Goal: Transaction & Acquisition: Purchase product/service

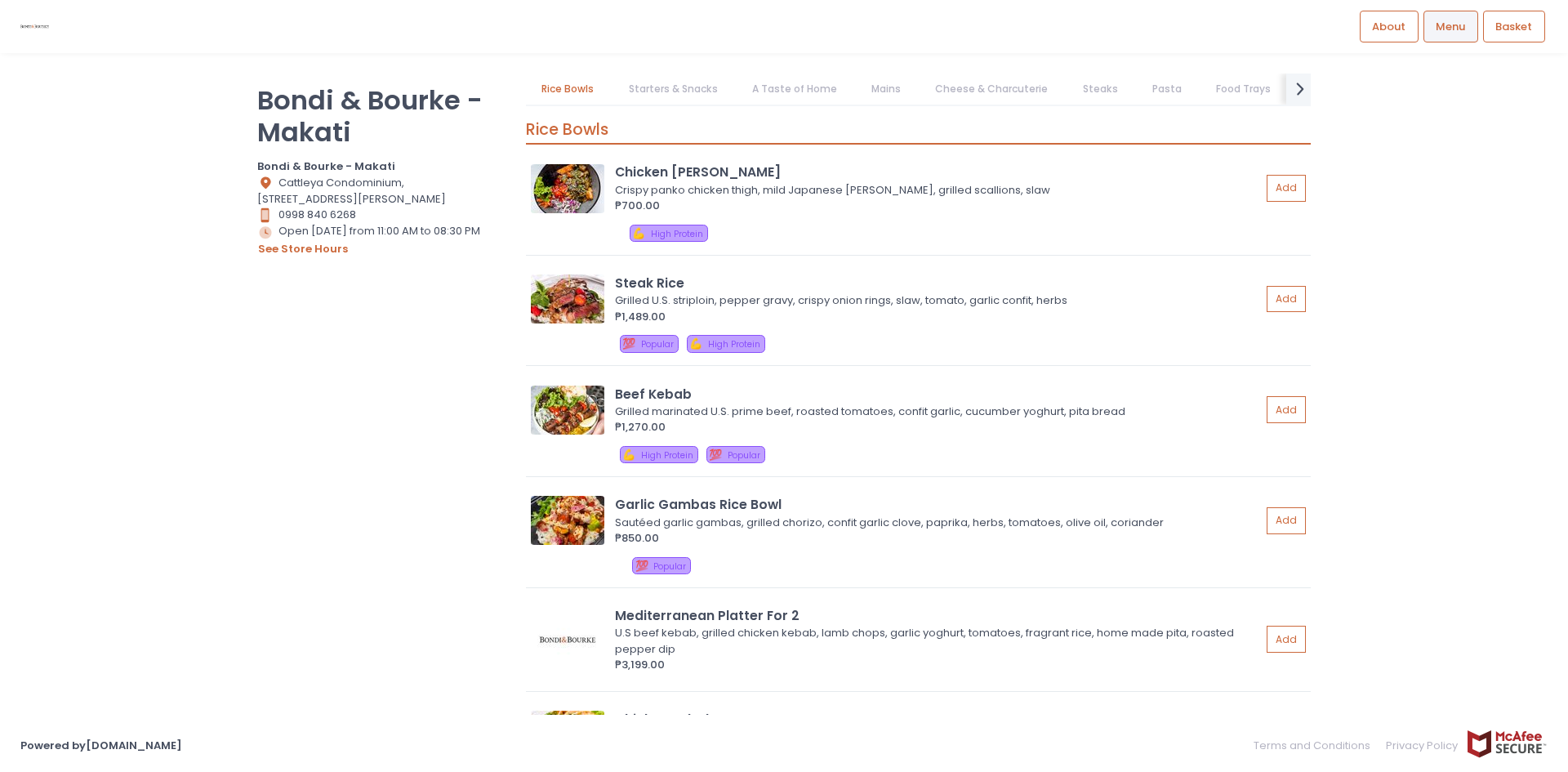
click at [810, 102] on link "A Taste of Home" at bounding box center [794, 88] width 117 height 31
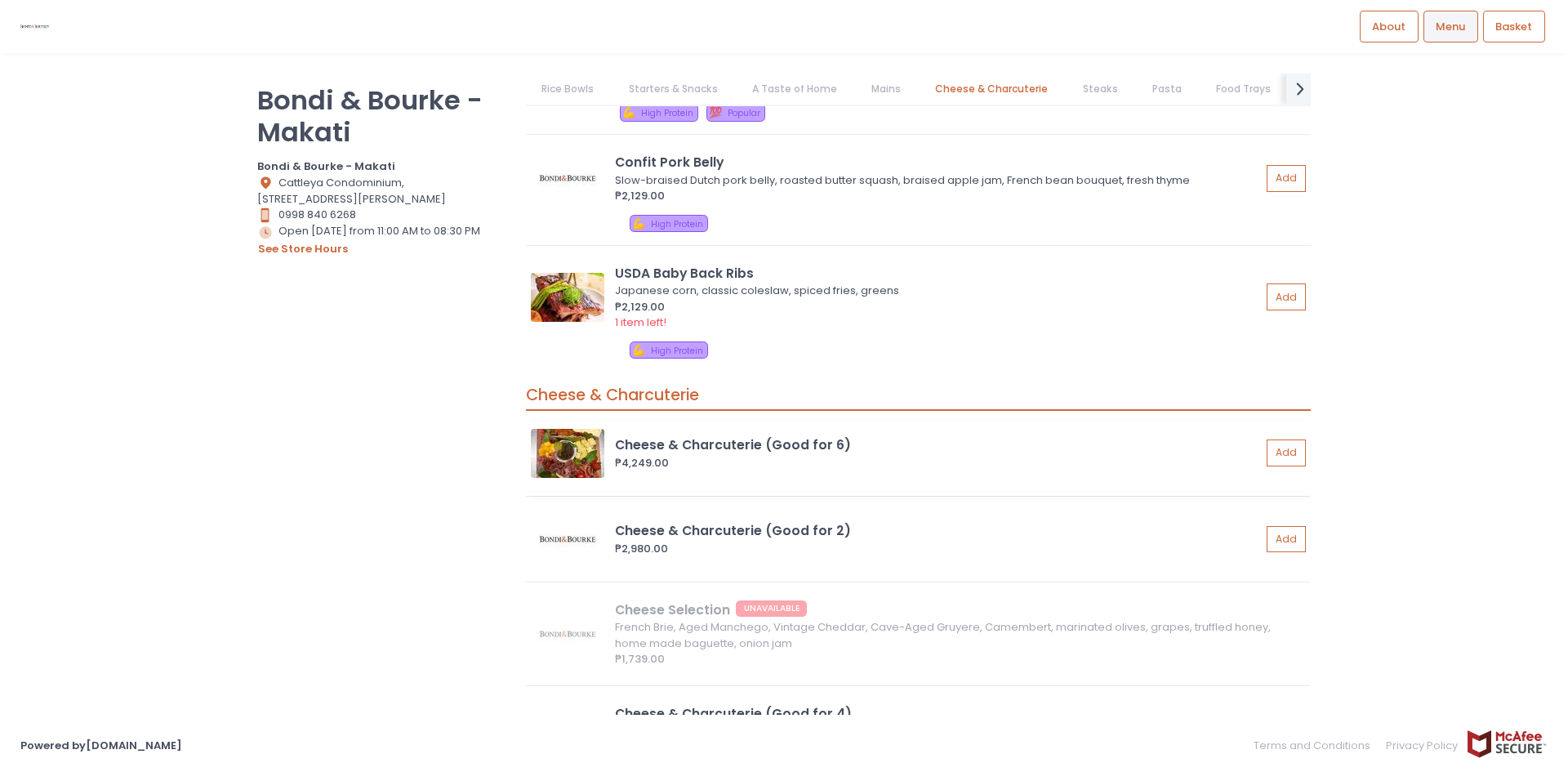
scroll to position [3886, 0]
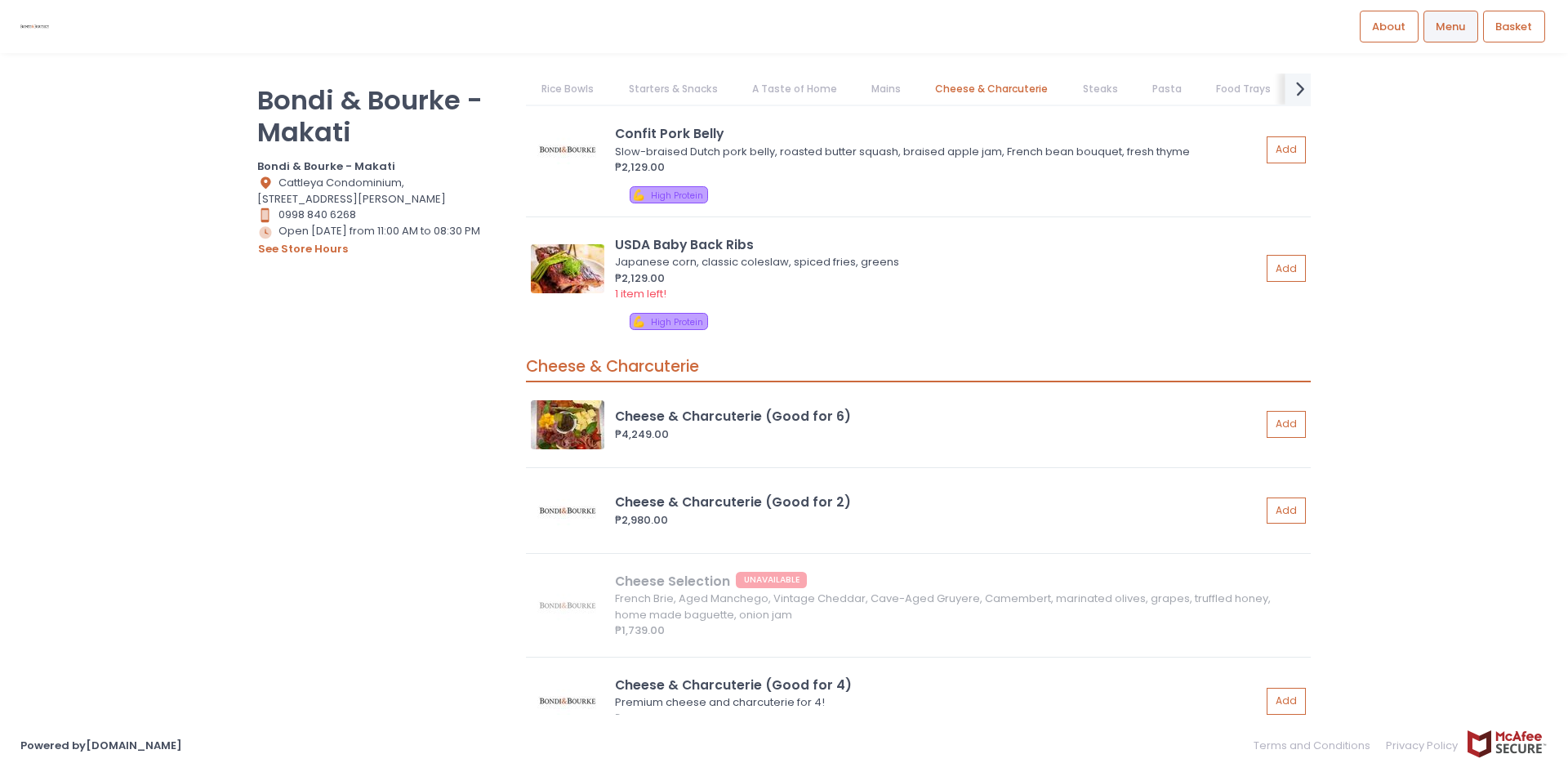
click at [1044, 96] on icon "next Created with Sketch." at bounding box center [1300, 88] width 23 height 23
click at [814, 82] on link "Desserts" at bounding box center [847, 88] width 78 height 31
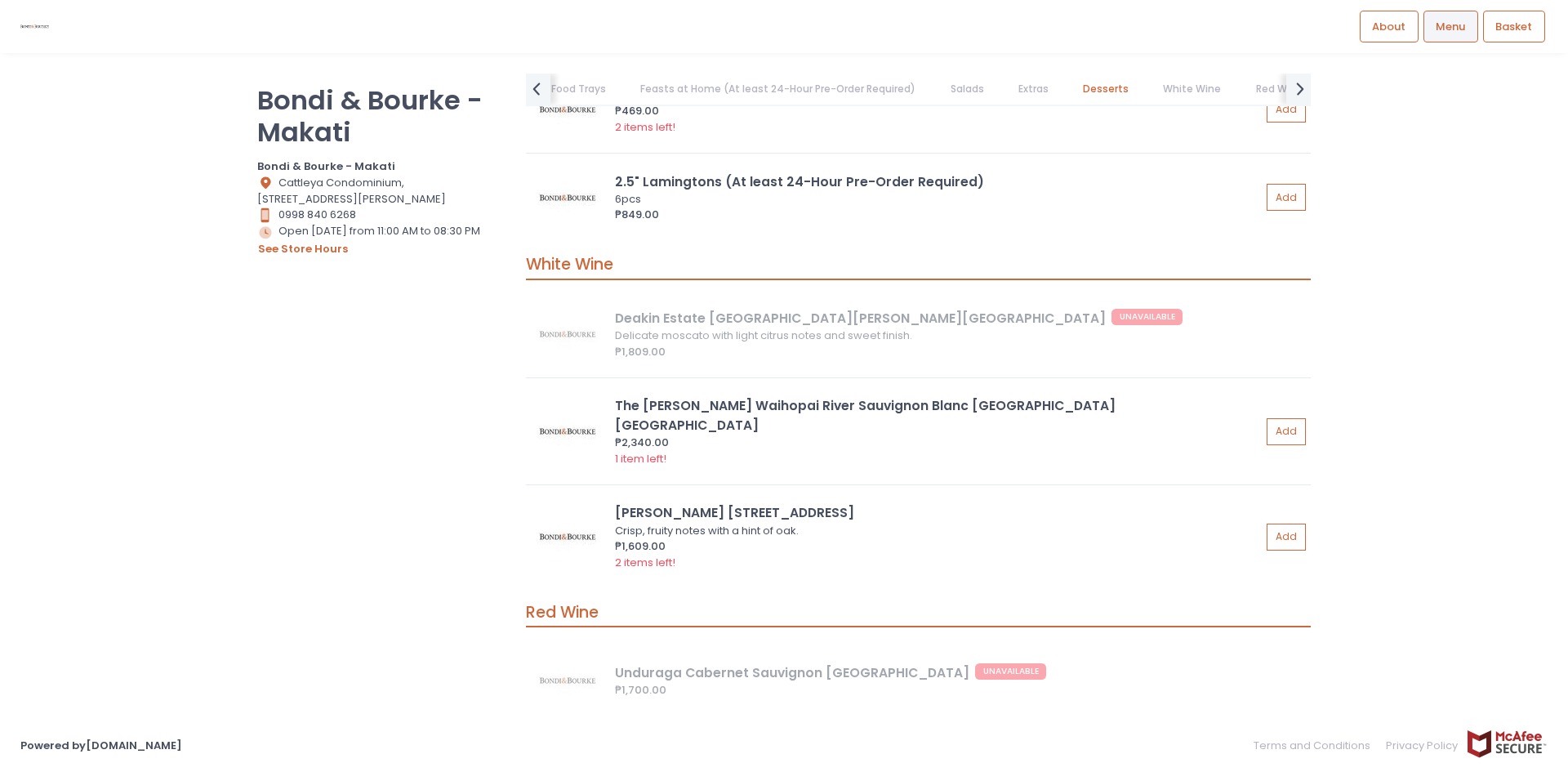
scroll to position [9662, 0]
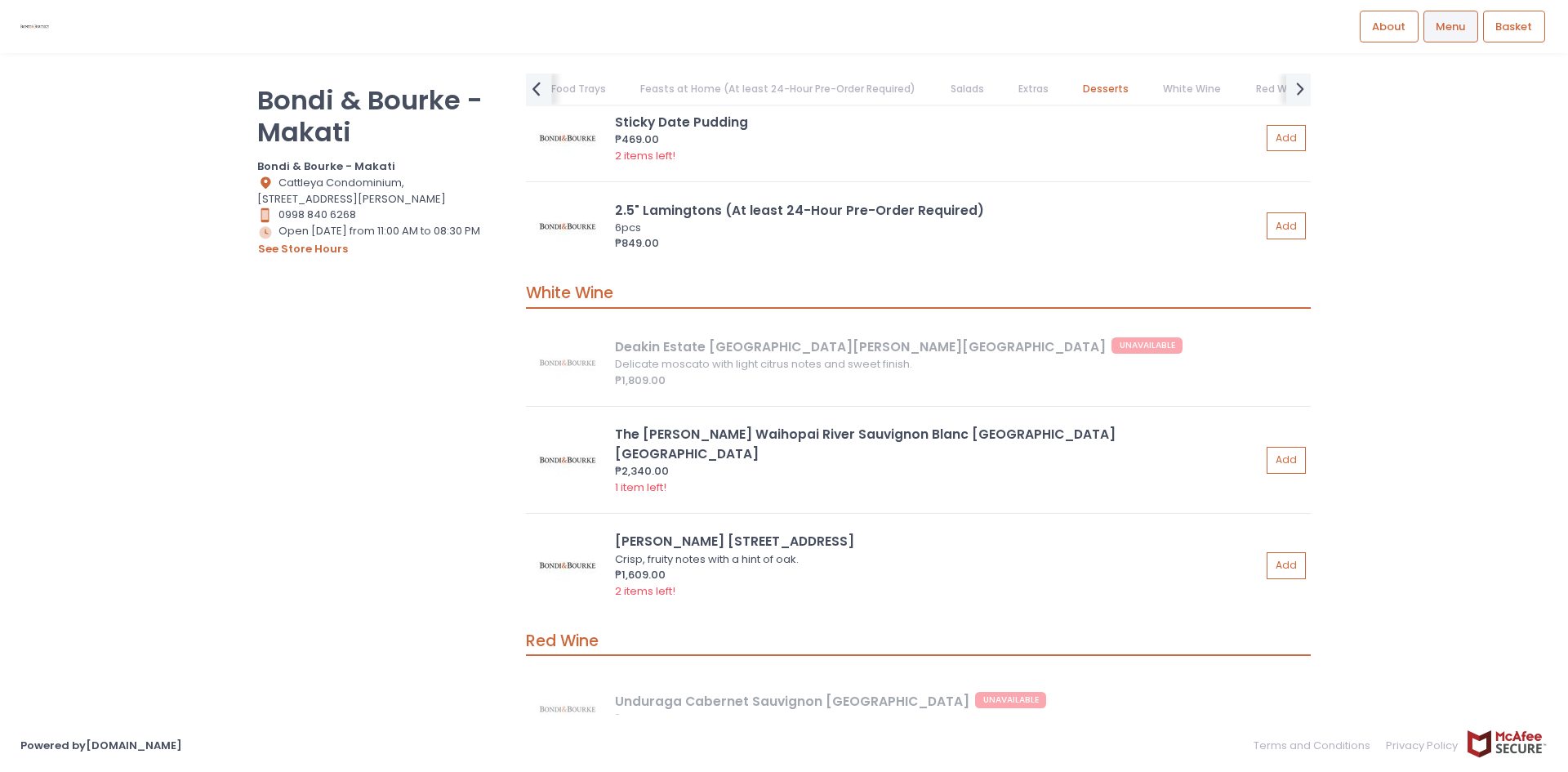
click at [547, 88] on icon "prev Created with Sketch." at bounding box center [536, 88] width 23 height 23
click at [719, 95] on link "Steaks" at bounding box center [735, 88] width 67 height 31
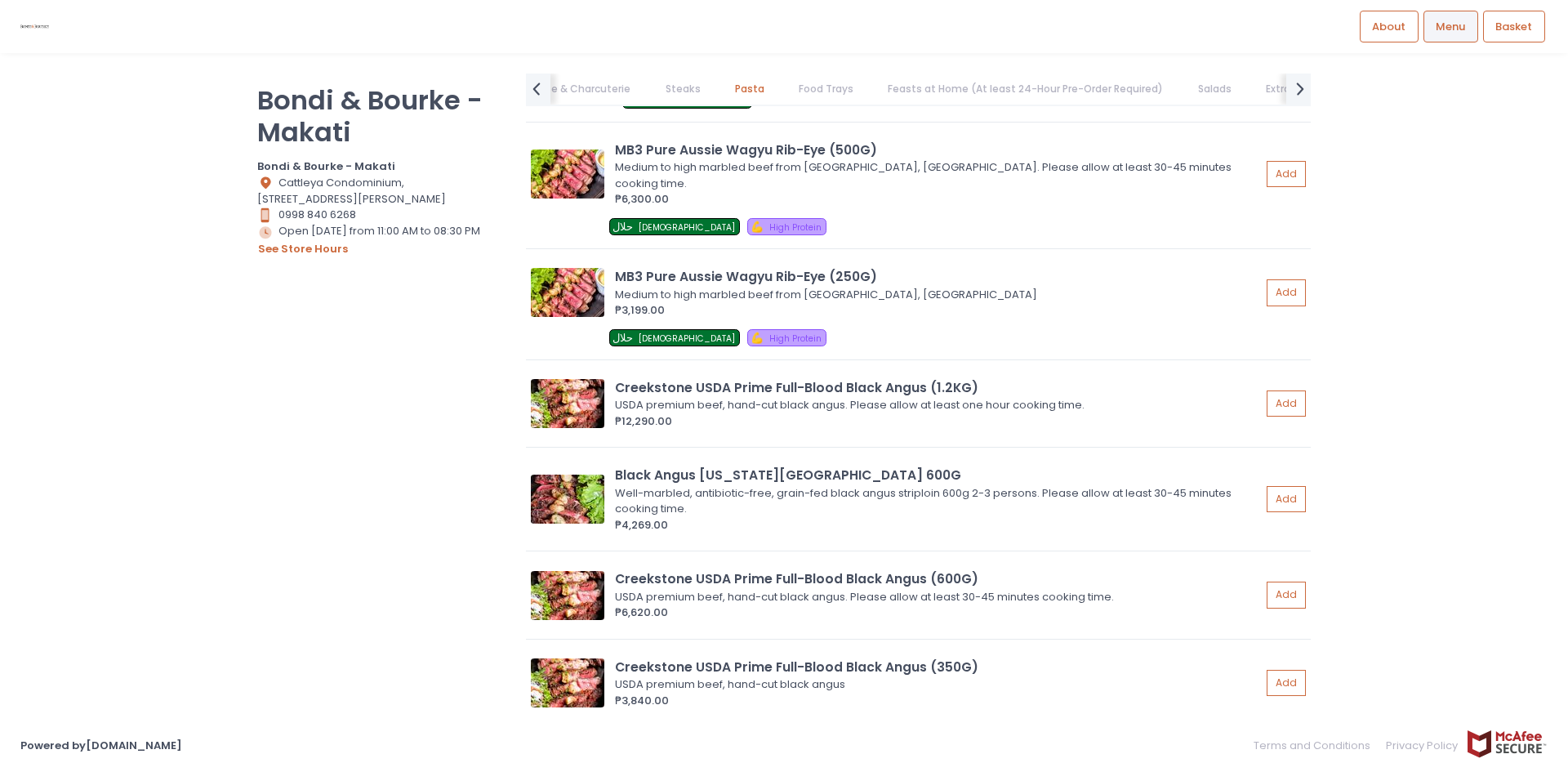
scroll to position [5000, 0]
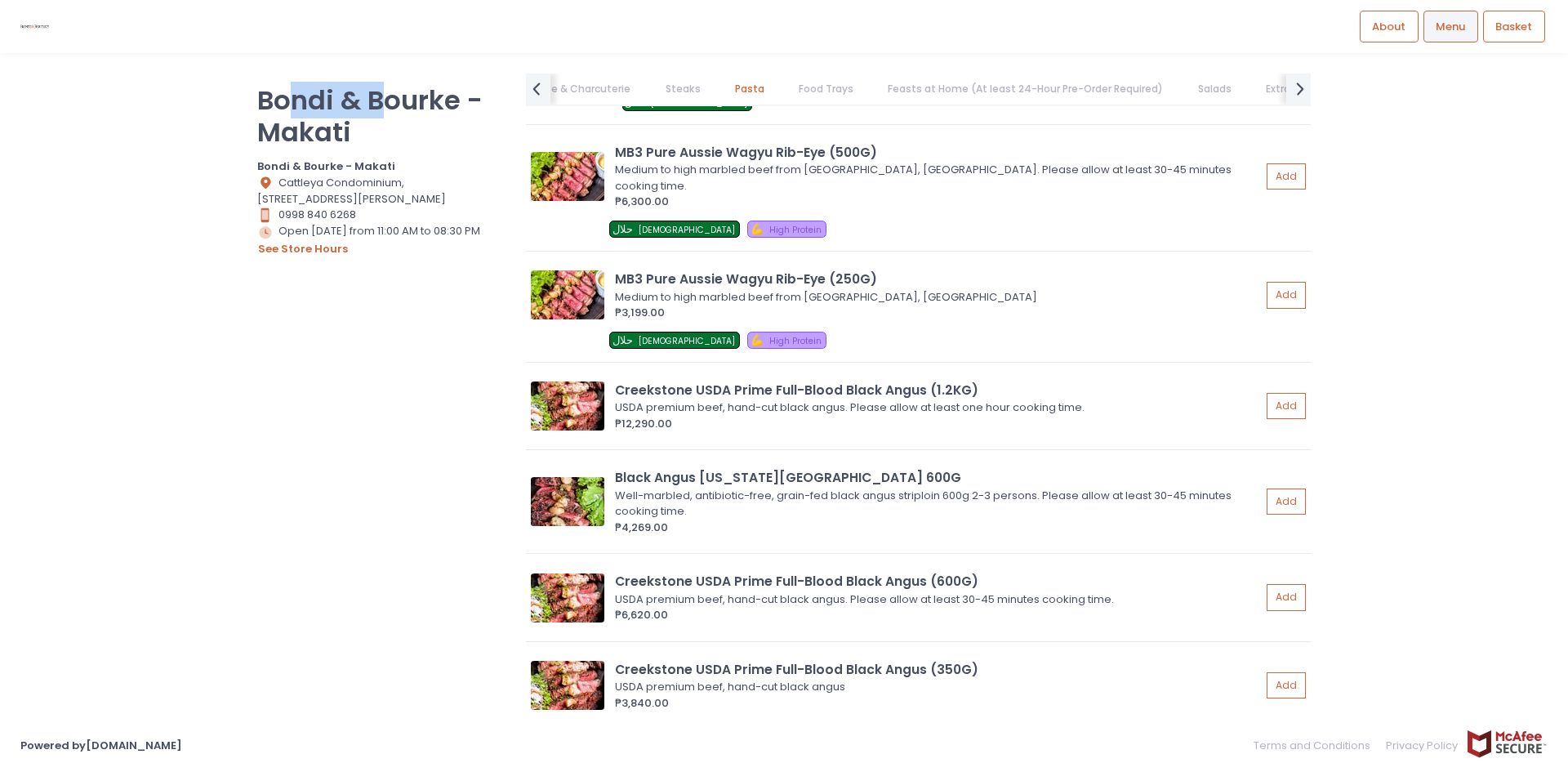
drag, startPoint x: 288, startPoint y: 98, endPoint x: 381, endPoint y: 95, distance: 93.0
click at [381, 95] on p "Bondi & Bourke - Makati" at bounding box center [382, 116] width 248 height 63
click at [446, 138] on p "Bondi & Bourke - Makati" at bounding box center [382, 116] width 248 height 63
drag, startPoint x: 239, startPoint y: 92, endPoint x: 602, endPoint y: 274, distance: 406.1
click at [471, 93] on div "Bondi & Bourke - Makati [PERSON_NAME] & Bourke - Makati Location Created with S…" at bounding box center [784, 386] width 1095 height 625
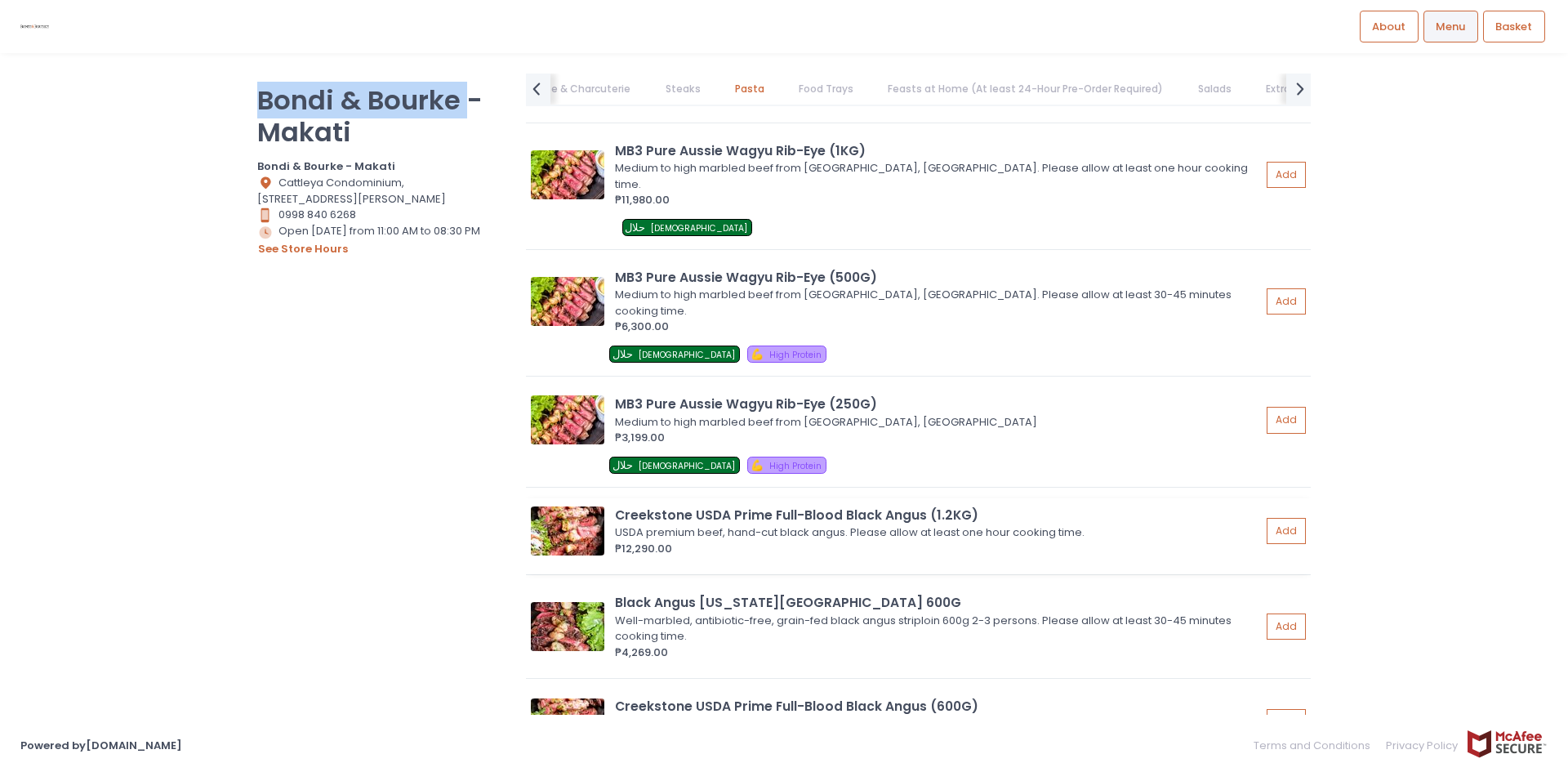
scroll to position [4836, 0]
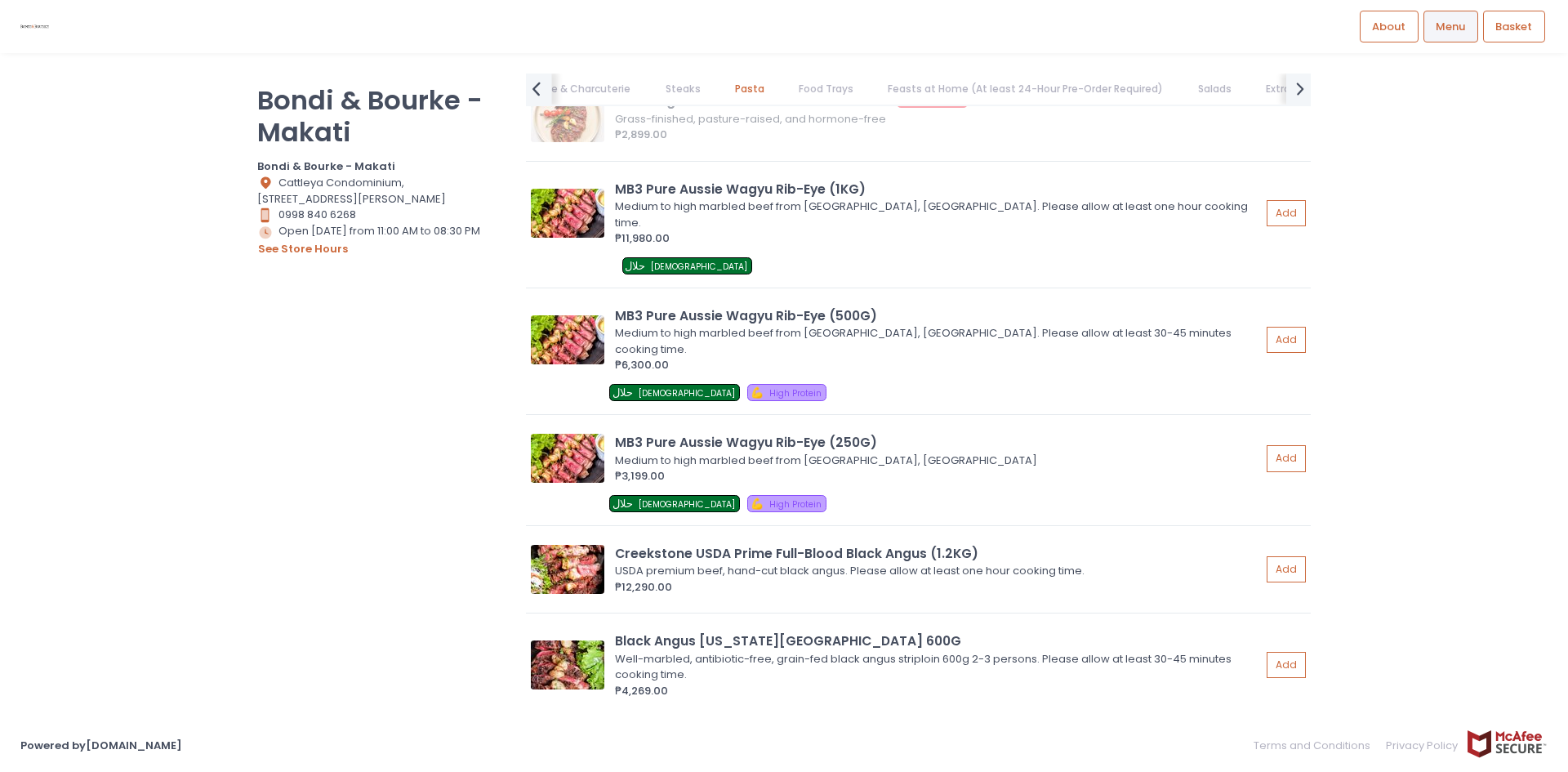
click at [531, 85] on icon "prev Created with Sketch." at bounding box center [536, 88] width 23 height 23
click at [530, 85] on icon "prev Created with Sketch." at bounding box center [536, 88] width 23 height 23
click at [595, 97] on link "A Taste of Home" at bounding box center [608, 88] width 117 height 31
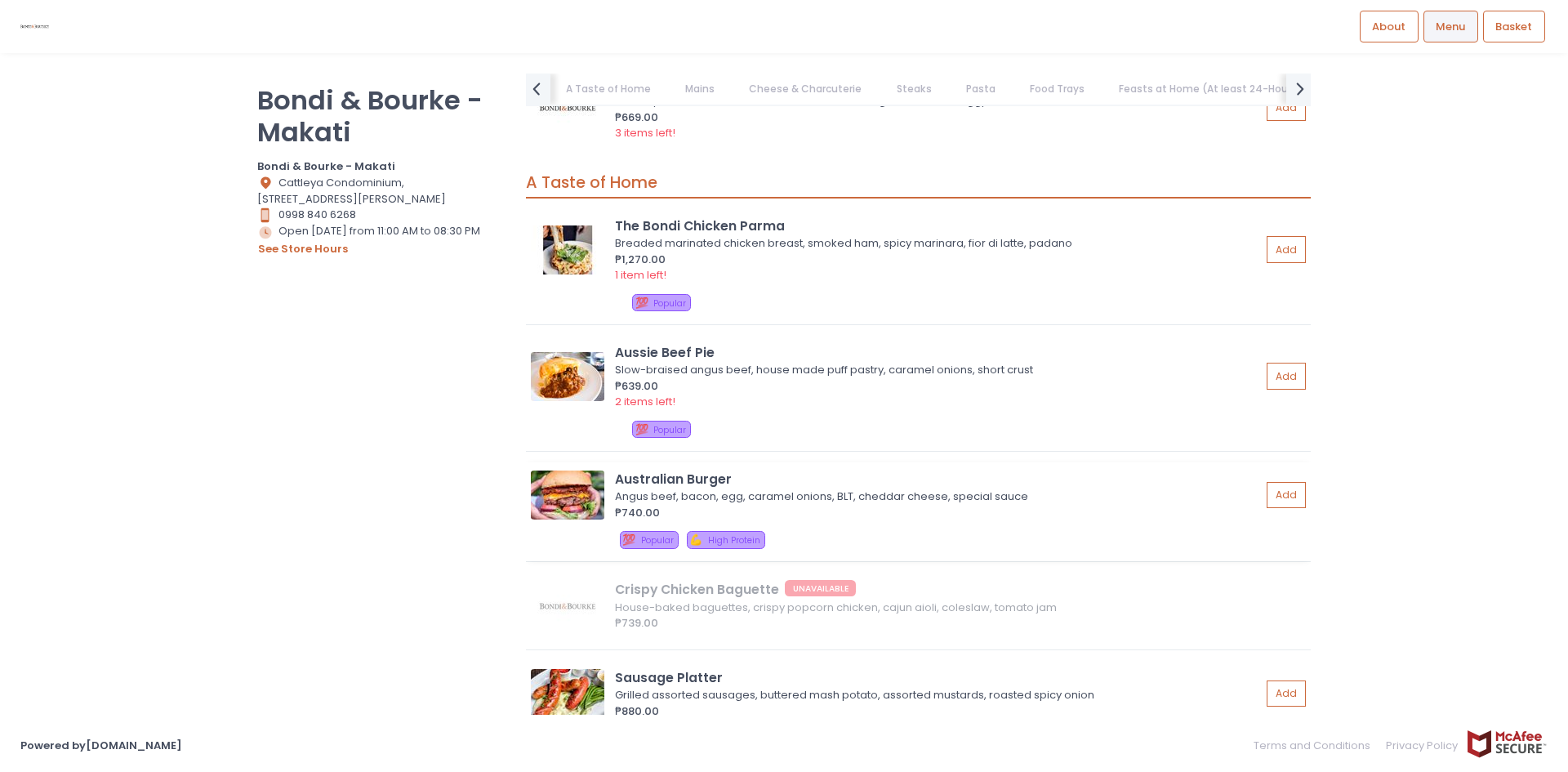
scroll to position [0, 0]
